Goal: Task Accomplishment & Management: Use online tool/utility

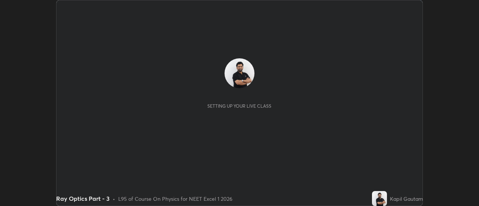
scroll to position [206, 479]
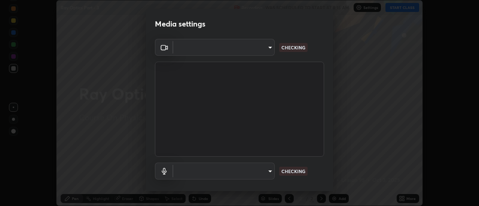
type input "4eebad9fb2b760257747d3faba0537f77ebfd590b97cb0ff6e10e17389be776b"
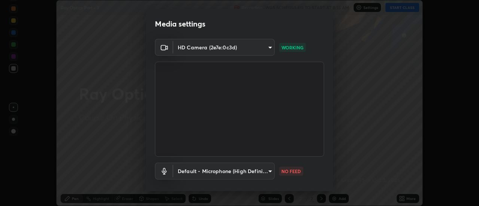
click at [216, 175] on body "Erase all Ray Optics Part - 3 Recording WAS SCHEDULED TO START AT 8:15 AM Setti…" at bounding box center [239, 103] width 479 height 206
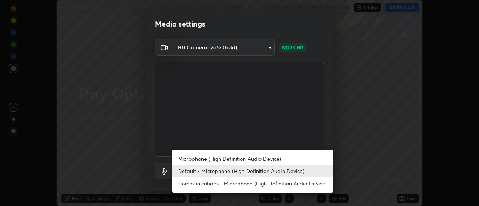
click at [202, 159] on li "Microphone (High Definition Audio Device)" at bounding box center [252, 159] width 161 height 12
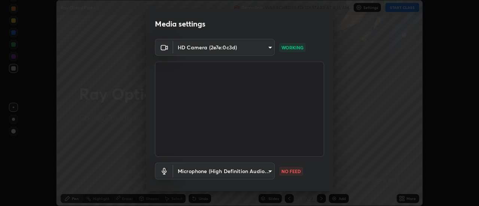
click at [206, 172] on body "Erase all Ray Optics Part - 3 Recording WAS SCHEDULED TO START AT 8:15 AM Setti…" at bounding box center [239, 103] width 479 height 206
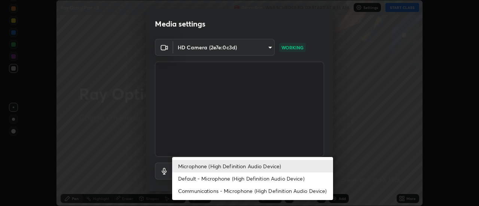
click at [203, 180] on li "Default - Microphone (High Definition Audio Device)" at bounding box center [252, 179] width 161 height 12
type input "default"
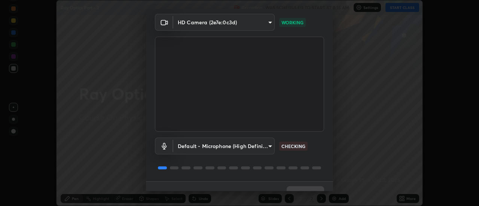
scroll to position [39, 0]
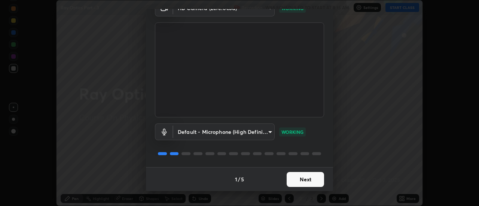
click at [302, 182] on button "Next" at bounding box center [305, 179] width 37 height 15
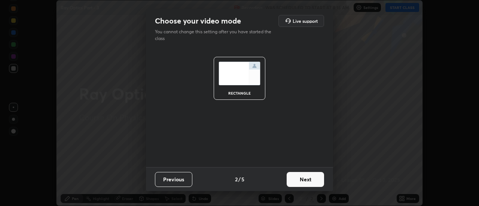
scroll to position [0, 0]
click at [302, 179] on button "Next" at bounding box center [305, 179] width 37 height 15
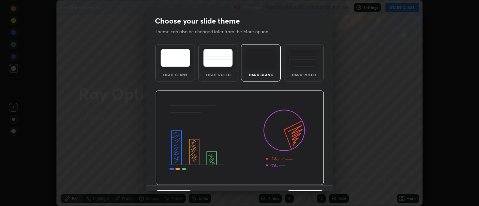
scroll to position [18, 0]
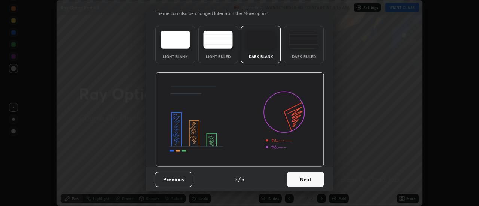
click at [312, 181] on button "Next" at bounding box center [305, 179] width 37 height 15
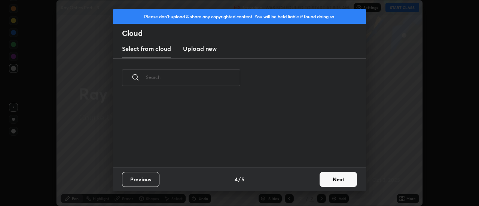
scroll to position [70, 240]
click at [334, 185] on button "Next" at bounding box center [338, 179] width 37 height 15
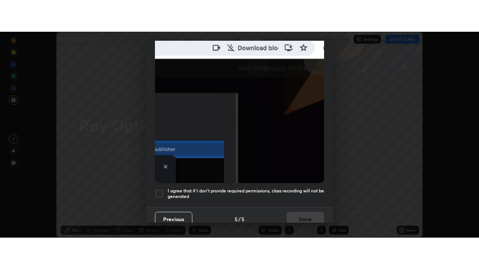
scroll to position [192, 0]
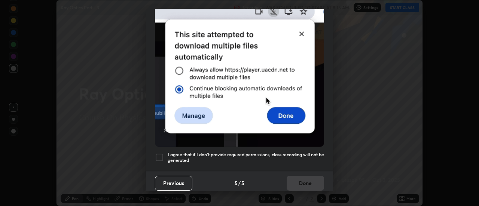
click at [160, 153] on div at bounding box center [159, 157] width 9 height 9
click at [303, 180] on button "Done" at bounding box center [305, 183] width 37 height 15
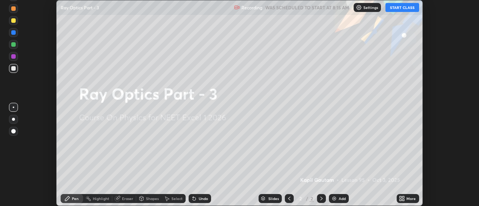
click at [403, 200] on icon at bounding box center [404, 200] width 2 height 2
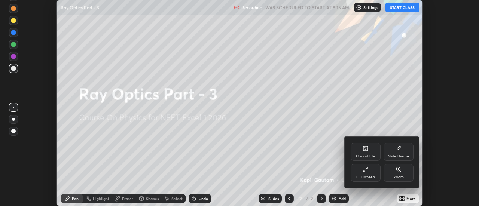
click at [367, 175] on div "Full screen" at bounding box center [365, 177] width 19 height 4
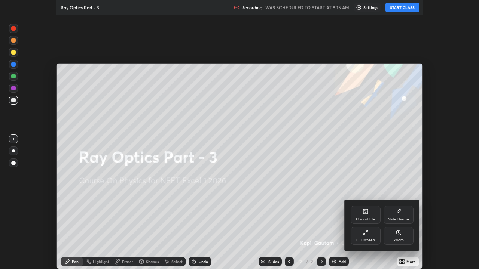
scroll to position [269, 479]
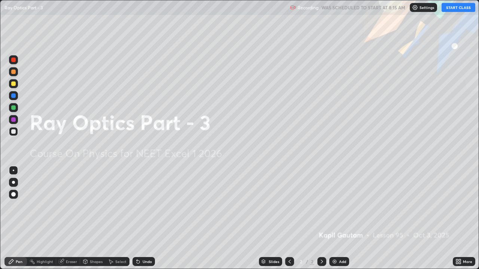
click at [341, 206] on div "Add" at bounding box center [339, 261] width 20 height 9
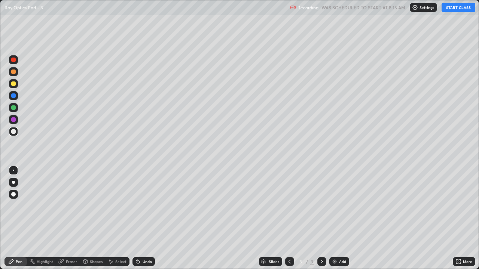
click at [453, 7] on button "START CLASS" at bounding box center [459, 7] width 34 height 9
click at [13, 183] on div at bounding box center [13, 182] width 3 height 3
click at [143, 206] on div "Undo" at bounding box center [147, 262] width 9 height 4
click at [12, 107] on div at bounding box center [13, 108] width 4 height 4
click at [73, 206] on div "Eraser" at bounding box center [71, 262] width 11 height 4
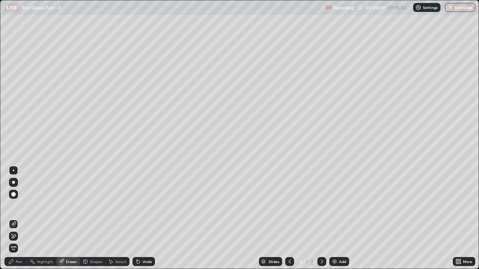
click at [17, 206] on div "Pen" at bounding box center [15, 261] width 22 height 9
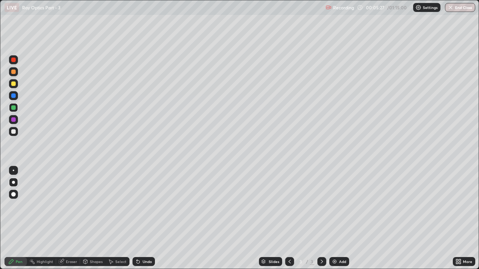
click at [144, 206] on div "Undo" at bounding box center [143, 261] width 22 height 9
click at [341, 206] on div "Add" at bounding box center [342, 262] width 7 height 4
click at [14, 132] on div at bounding box center [13, 131] width 4 height 4
click at [15, 109] on div at bounding box center [13, 108] width 4 height 4
click at [335, 206] on img at bounding box center [335, 262] width 6 height 6
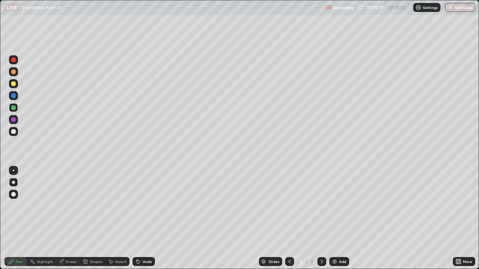
click at [15, 132] on div at bounding box center [13, 131] width 4 height 4
click at [143, 206] on div "Undo" at bounding box center [147, 262] width 9 height 4
click at [144, 206] on div "Undo" at bounding box center [147, 262] width 9 height 4
click at [141, 206] on div "Undo" at bounding box center [143, 261] width 22 height 9
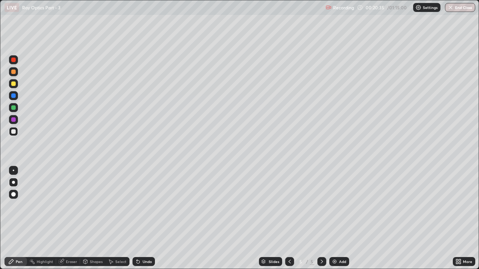
click at [342, 206] on div "Add" at bounding box center [342, 262] width 7 height 4
click at [15, 85] on div at bounding box center [13, 84] width 4 height 4
click at [193, 175] on icon at bounding box center [196, 178] width 6 height 6
click at [340, 206] on div "Add" at bounding box center [342, 262] width 7 height 4
click at [16, 132] on div at bounding box center [13, 131] width 9 height 9
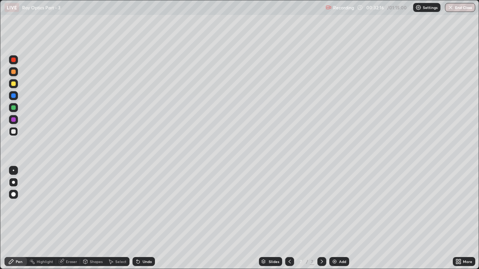
click at [13, 84] on div at bounding box center [13, 84] width 4 height 4
click at [137, 206] on icon at bounding box center [138, 262] width 3 height 3
click at [140, 206] on div "Undo" at bounding box center [143, 261] width 22 height 9
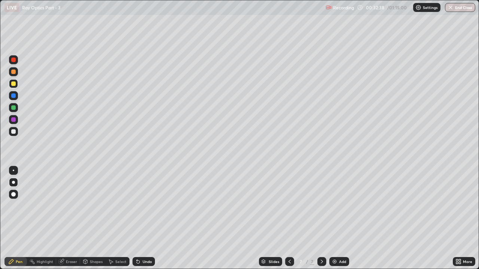
click at [140, 206] on div "Undo" at bounding box center [143, 261] width 22 height 9
click at [141, 206] on div "Undo" at bounding box center [143, 261] width 22 height 9
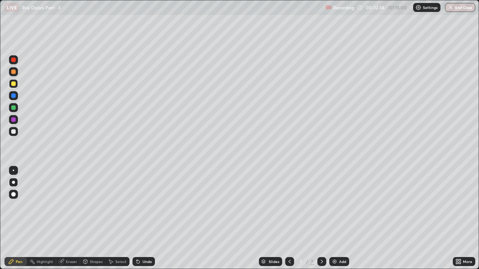
click at [141, 206] on div "Undo" at bounding box center [143, 261] width 22 height 9
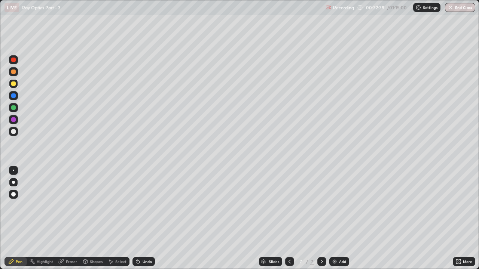
click at [141, 206] on div "Undo" at bounding box center [143, 261] width 22 height 9
click at [143, 206] on div "Undo" at bounding box center [143, 261] width 22 height 9
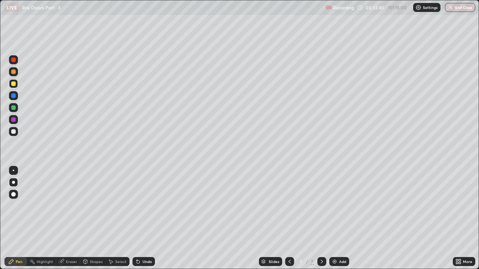
click at [143, 206] on div "Undo" at bounding box center [143, 261] width 22 height 9
click at [144, 206] on div "Undo" at bounding box center [143, 261] width 22 height 9
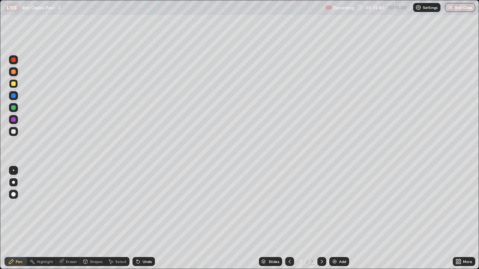
click at [144, 206] on div "Undo" at bounding box center [143, 261] width 22 height 9
click at [143, 206] on div "Undo" at bounding box center [143, 261] width 22 height 9
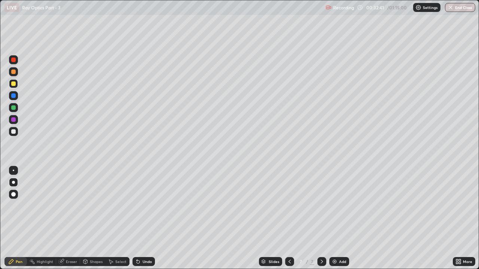
click at [143, 206] on div "Undo" at bounding box center [143, 261] width 22 height 9
click at [333, 206] on img at bounding box center [335, 262] width 6 height 6
click at [15, 132] on div at bounding box center [13, 131] width 4 height 4
click at [342, 206] on div "Add" at bounding box center [342, 262] width 7 height 4
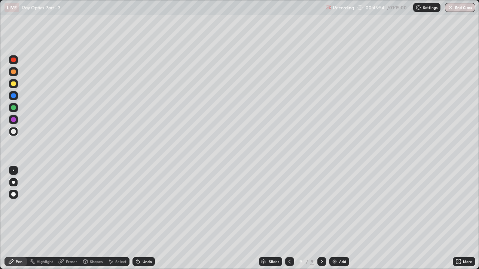
click at [15, 85] on div at bounding box center [13, 84] width 4 height 4
click at [14, 134] on div at bounding box center [13, 131] width 4 height 4
click at [13, 121] on div at bounding box center [13, 119] width 4 height 4
click at [342, 206] on div "Add" at bounding box center [342, 262] width 7 height 4
click at [15, 134] on div at bounding box center [13, 131] width 4 height 4
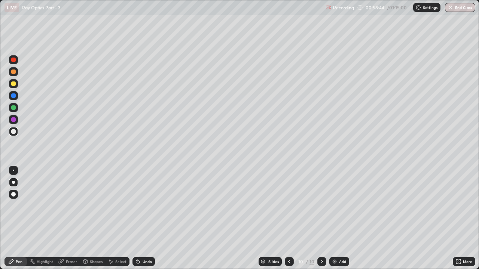
click at [143, 206] on div "Undo" at bounding box center [147, 262] width 9 height 4
click at [14, 85] on div at bounding box center [13, 84] width 4 height 4
click at [13, 132] on div at bounding box center [13, 131] width 4 height 4
click at [12, 109] on div at bounding box center [13, 108] width 4 height 4
click at [342, 206] on div "Add" at bounding box center [342, 262] width 7 height 4
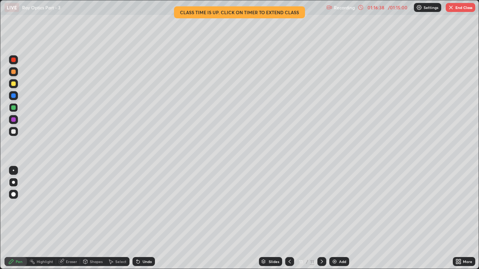
click at [463, 9] on button "End Class" at bounding box center [461, 7] width 30 height 9
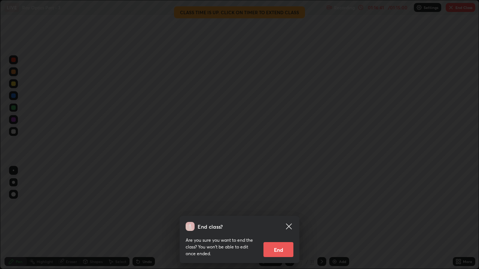
click at [282, 206] on button "End" at bounding box center [278, 249] width 30 height 15
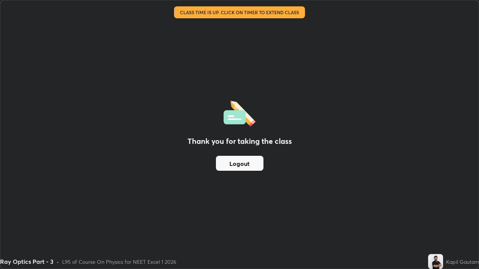
click at [247, 165] on button "Logout" at bounding box center [240, 163] width 48 height 15
